Goal: Find specific page/section

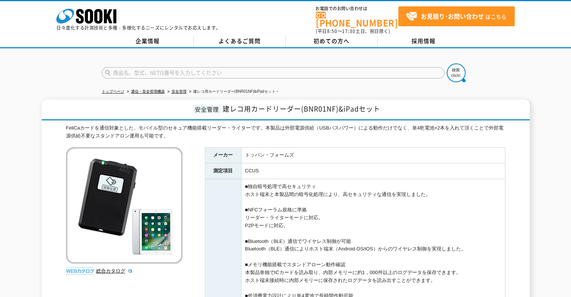
click at [179, 67] on input "text" at bounding box center [273, 72] width 342 height 11
type input "建レコ"
click at [446, 63] on button at bounding box center [455, 72] width 19 height 19
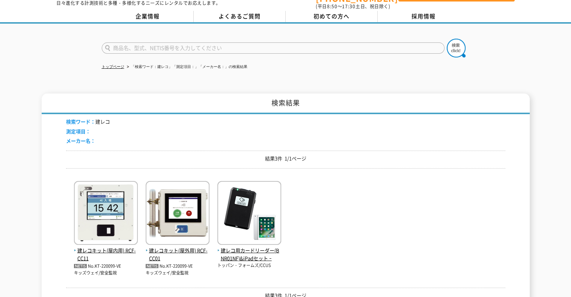
scroll to position [50, 0]
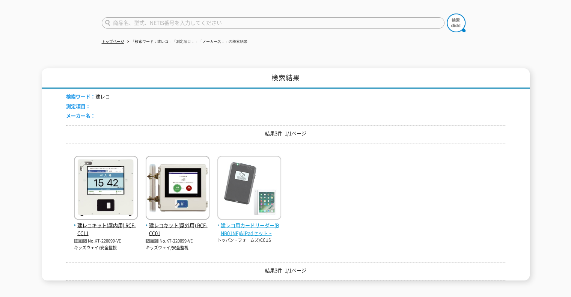
click at [252, 225] on span "建レコ用カードリーダー(BNR01NF)&iPadセット ｰ" at bounding box center [249, 229] width 64 height 16
